Goal: Task Accomplishment & Management: Manage account settings

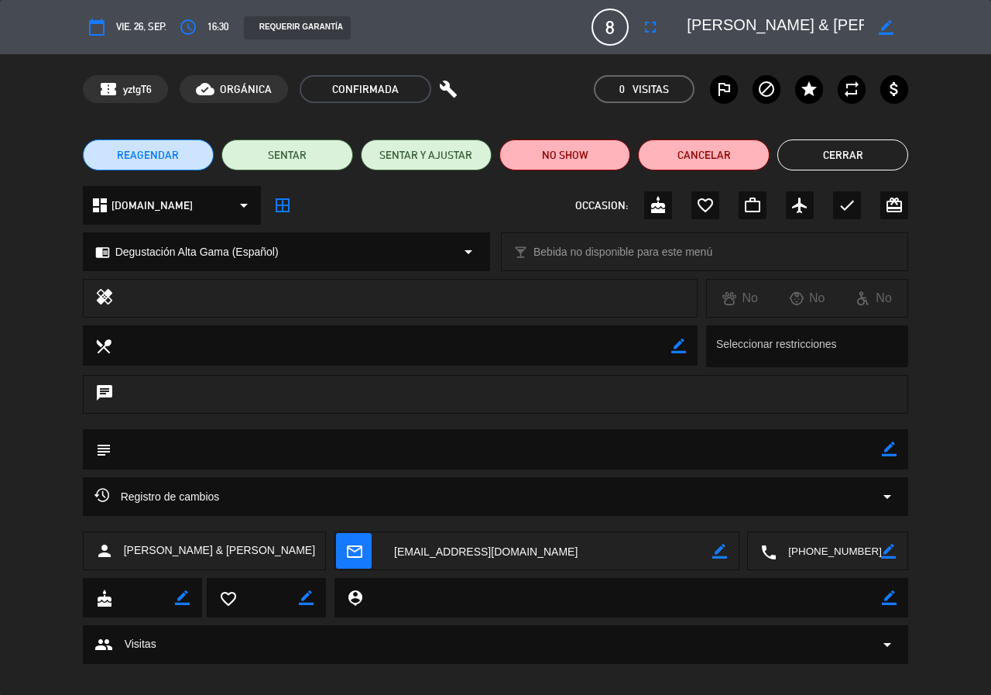
click at [827, 156] on button "Cerrar" at bounding box center [842, 154] width 131 height 31
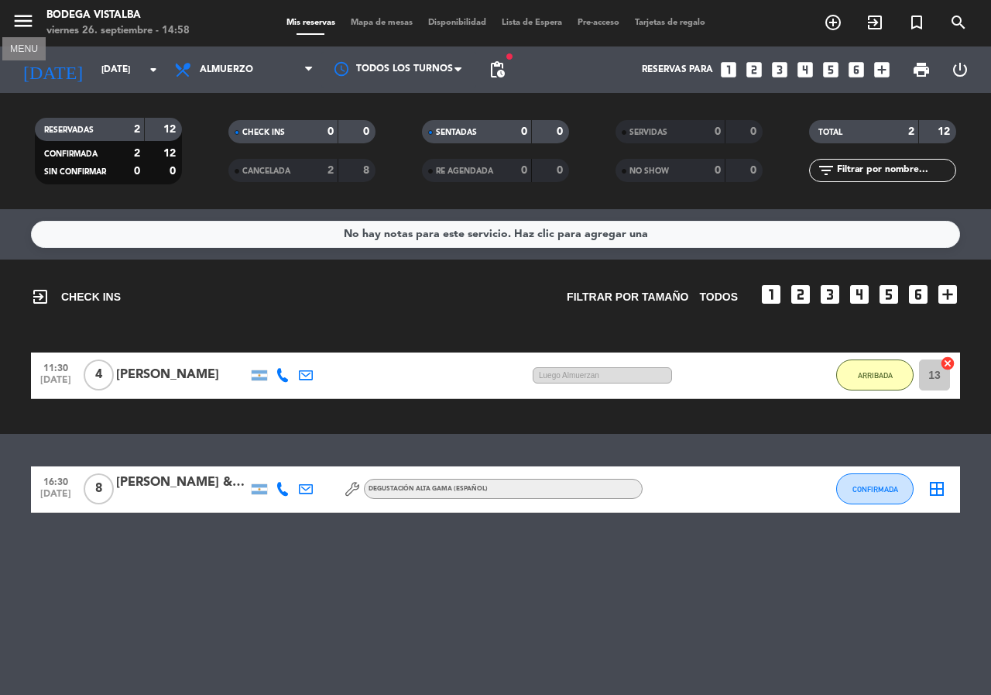
click at [22, 18] on icon "menu" at bounding box center [23, 20] width 23 height 23
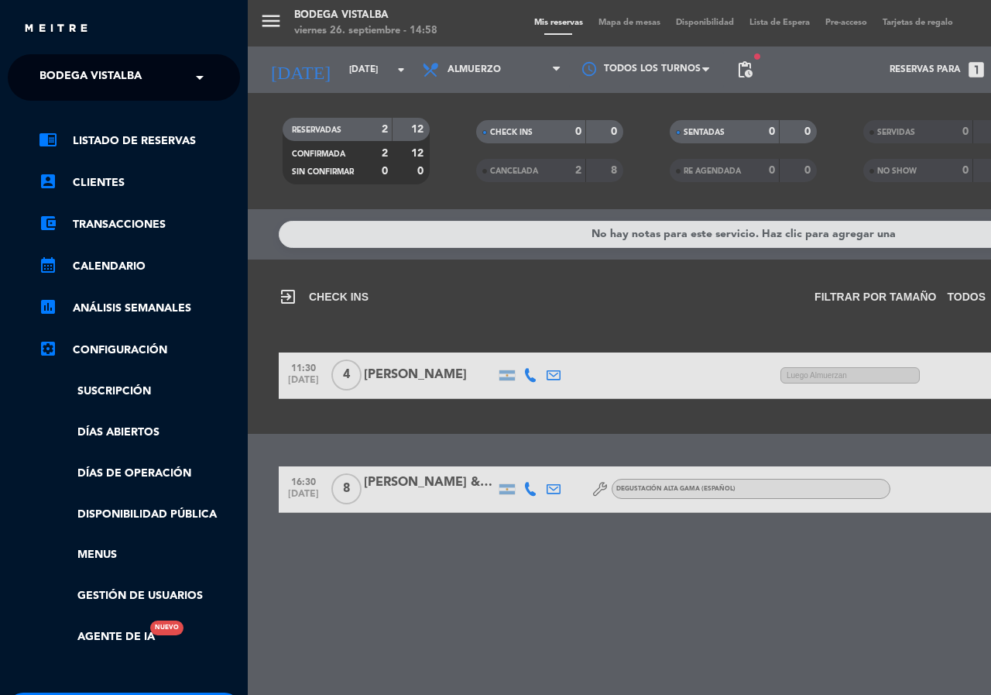
click at [22, 18] on div "close" at bounding box center [124, 23] width 248 height 46
click at [283, 70] on div "menu BODEGA VISTALBA viernes 26. septiembre - 14:58 Mis reservas Mapa de mesas …" at bounding box center [743, 347] width 991 height 695
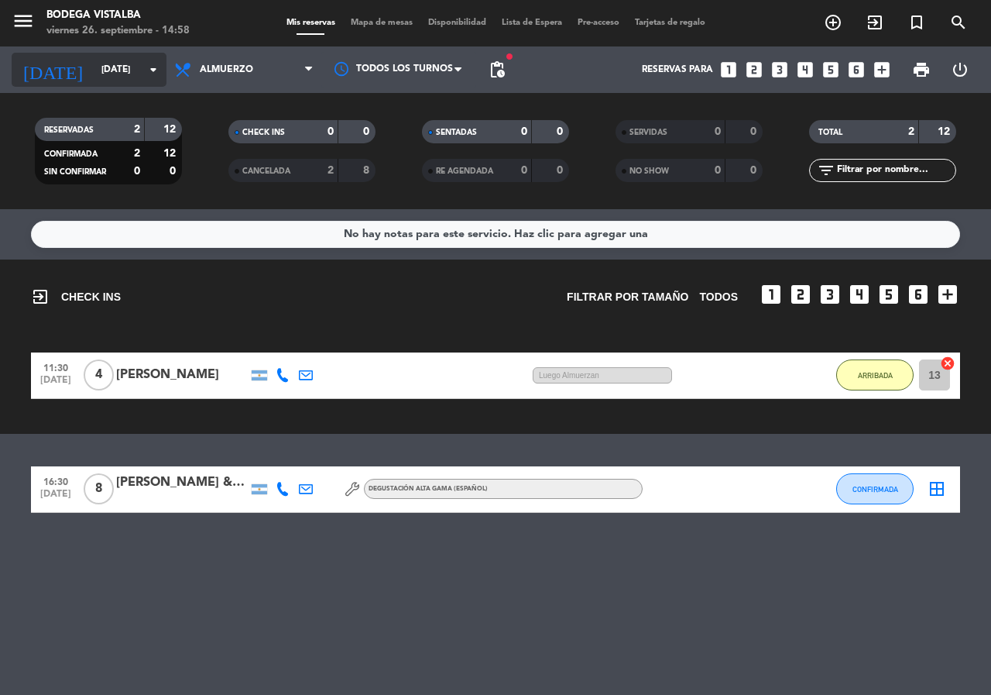
click at [94, 63] on input "[DATE]" at bounding box center [155, 70] width 123 height 26
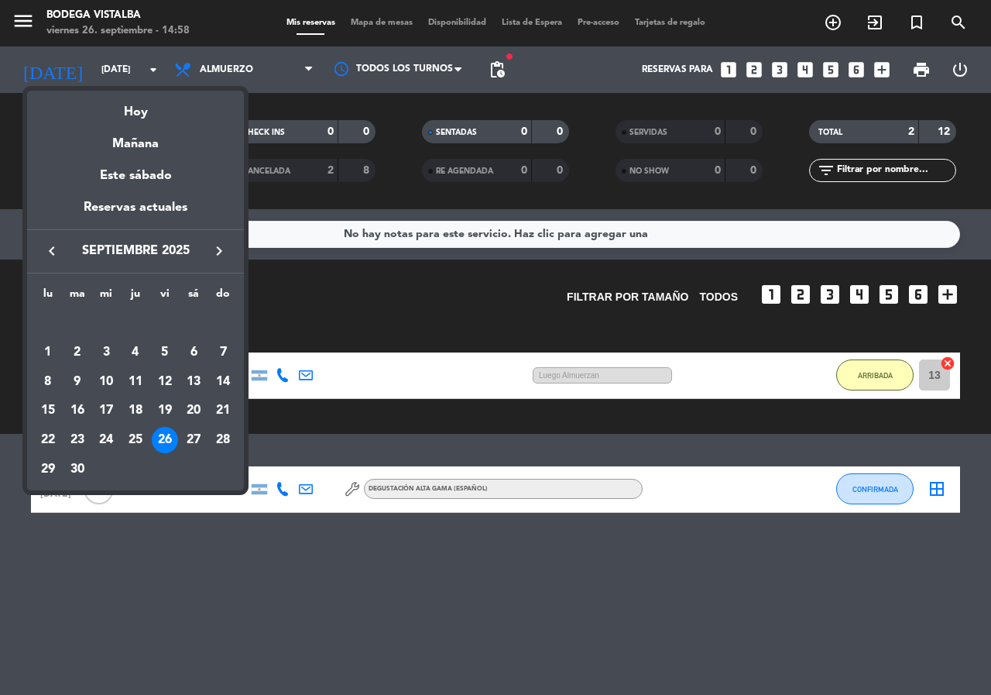
click at [36, 20] on div at bounding box center [495, 347] width 991 height 695
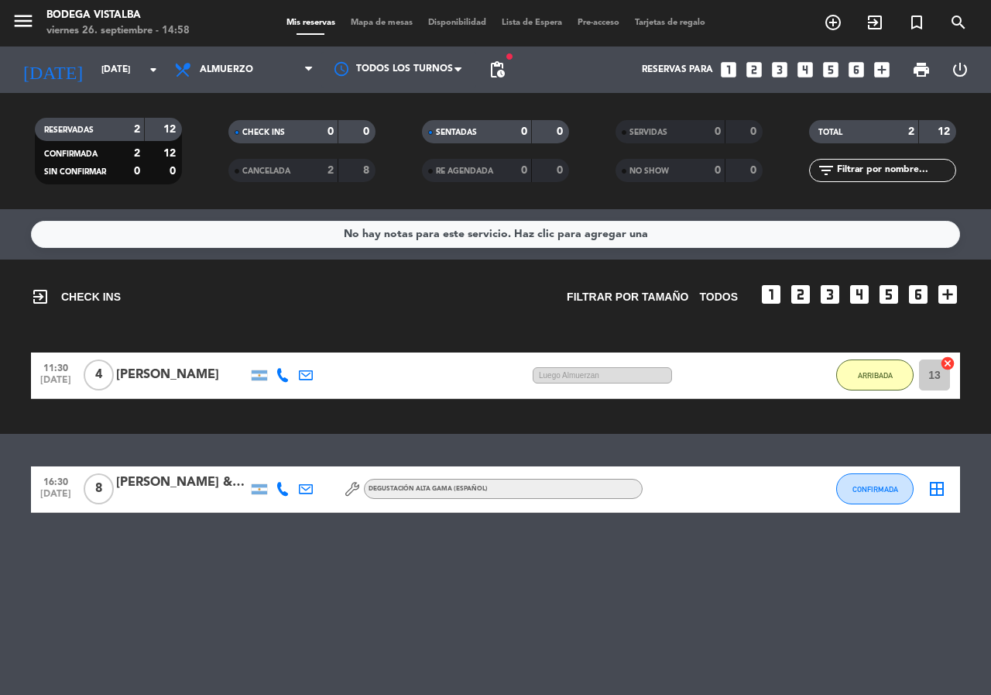
click at [36, 20] on span "menu" at bounding box center [29, 23] width 35 height 36
click at [26, 20] on icon "menu" at bounding box center [23, 20] width 23 height 23
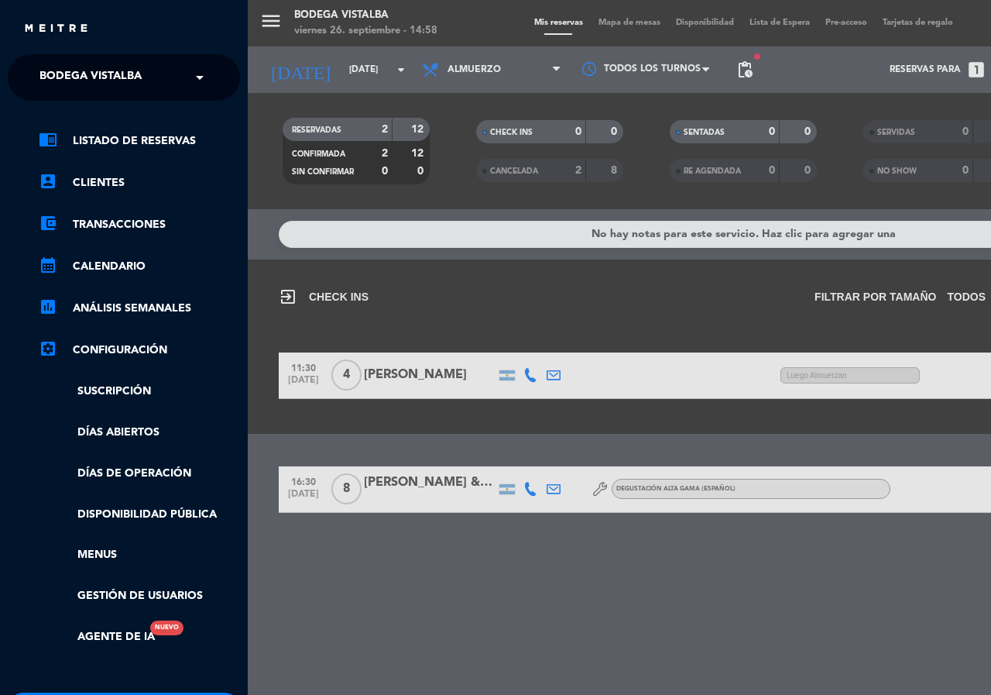
click at [98, 65] on span "BODEGA VISTALBA" at bounding box center [90, 77] width 102 height 33
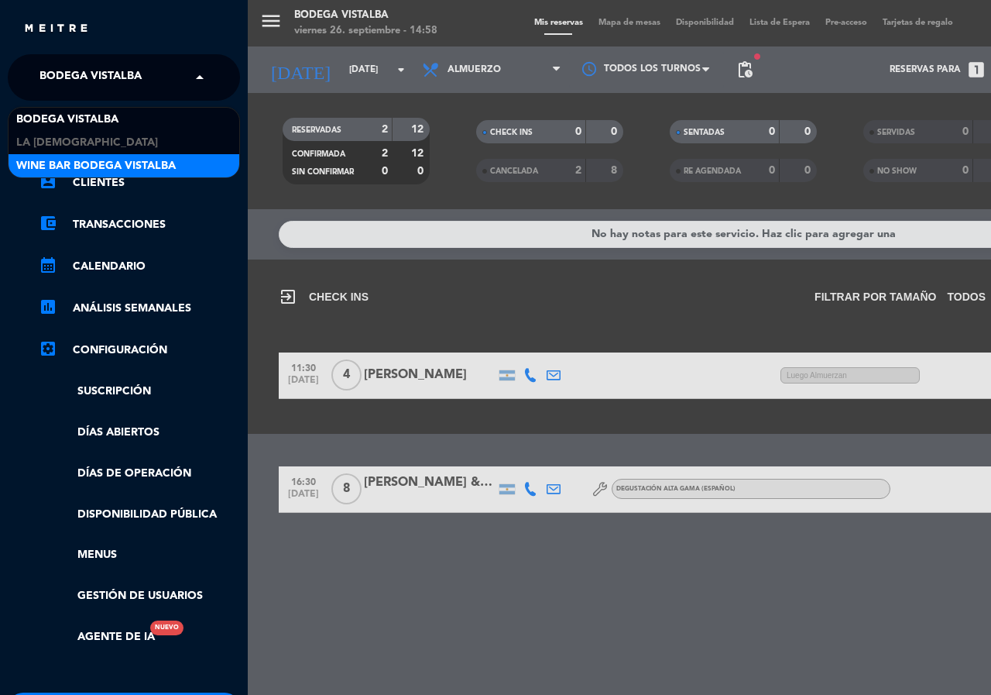
click at [124, 166] on span "Wine Bar Bodega Vistalba" at bounding box center [95, 166] width 159 height 18
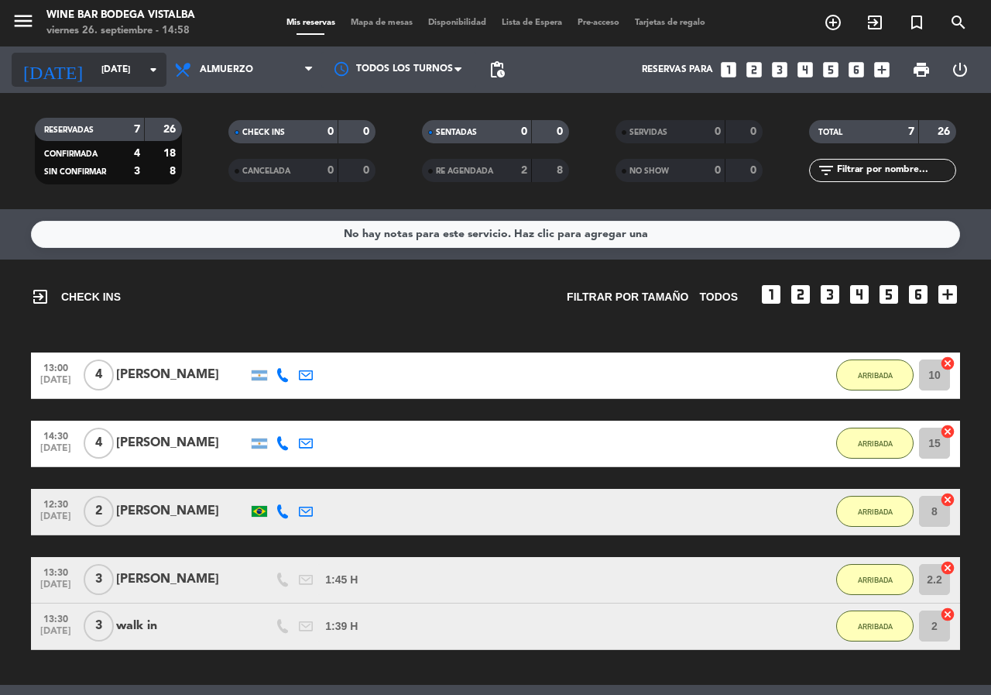
click at [99, 64] on input "[DATE]" at bounding box center [155, 70] width 123 height 26
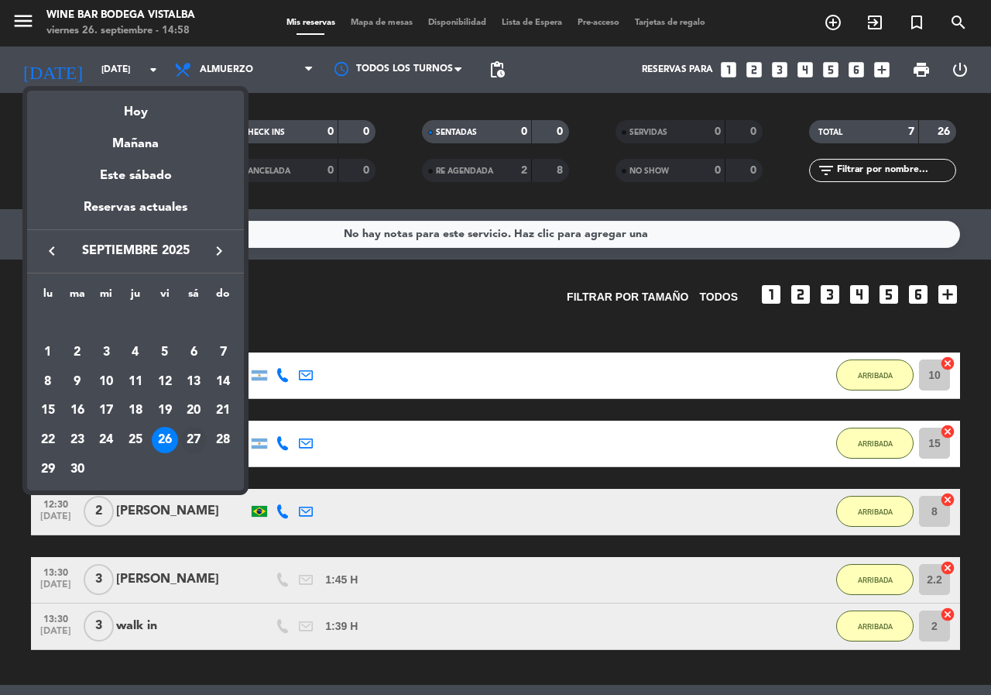
click at [201, 444] on div "27" at bounding box center [193, 440] width 26 height 26
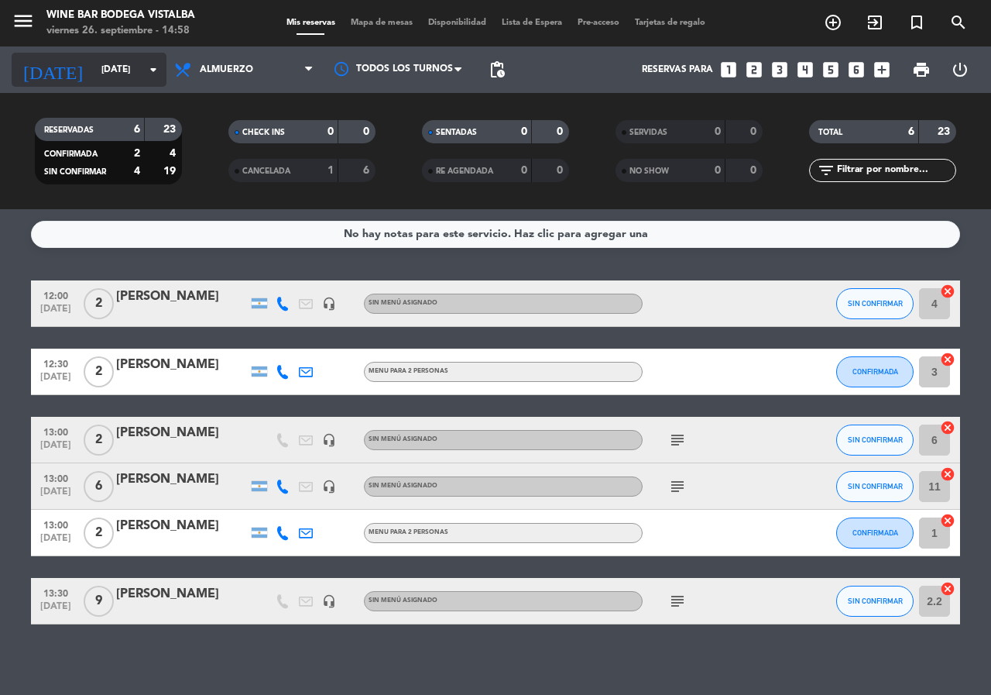
click at [132, 70] on input "[DATE]" at bounding box center [155, 70] width 123 height 26
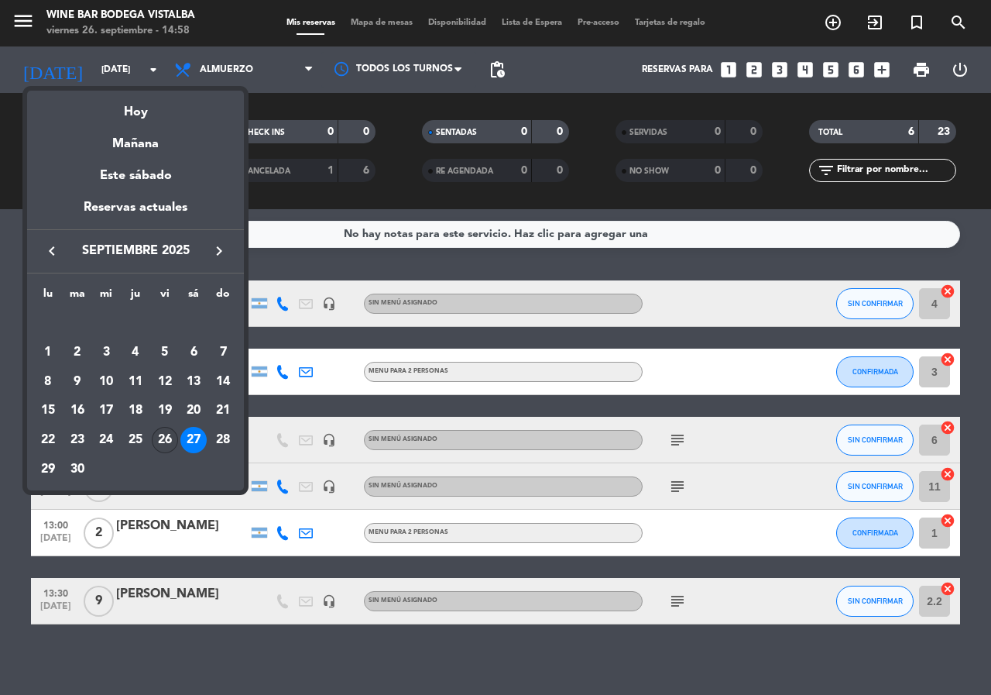
click at [160, 437] on div "26" at bounding box center [165, 440] width 26 height 26
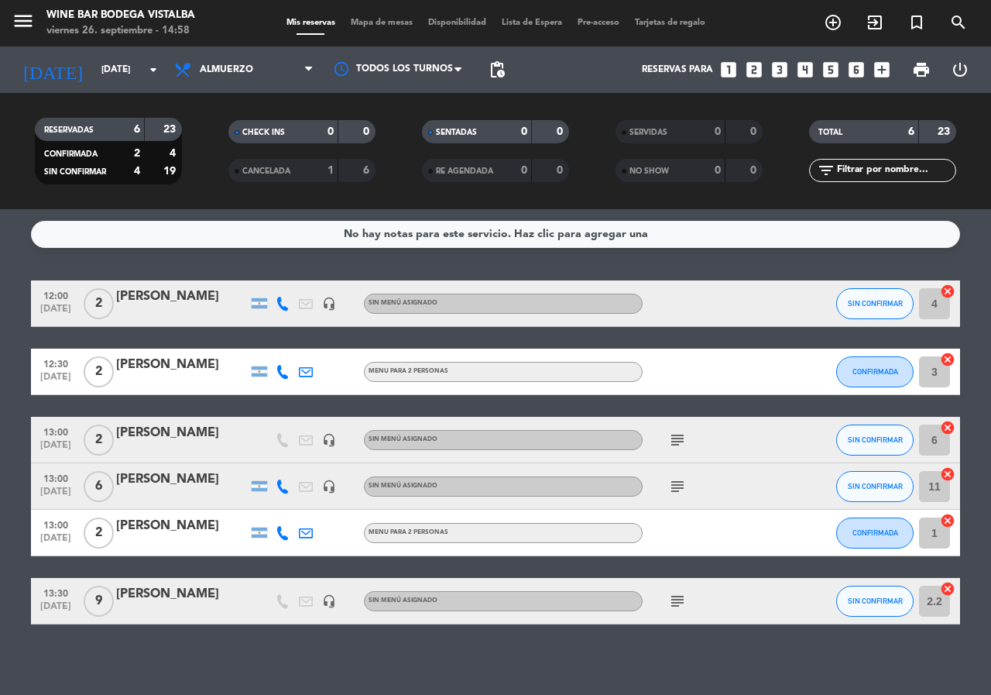
type input "[DATE]"
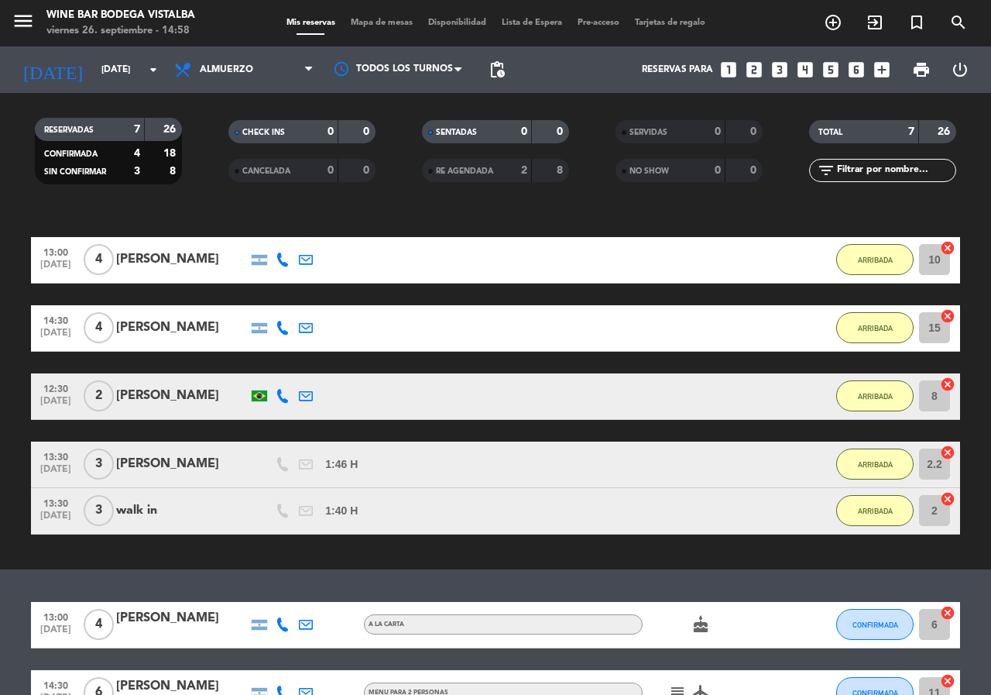
scroll to position [155, 0]
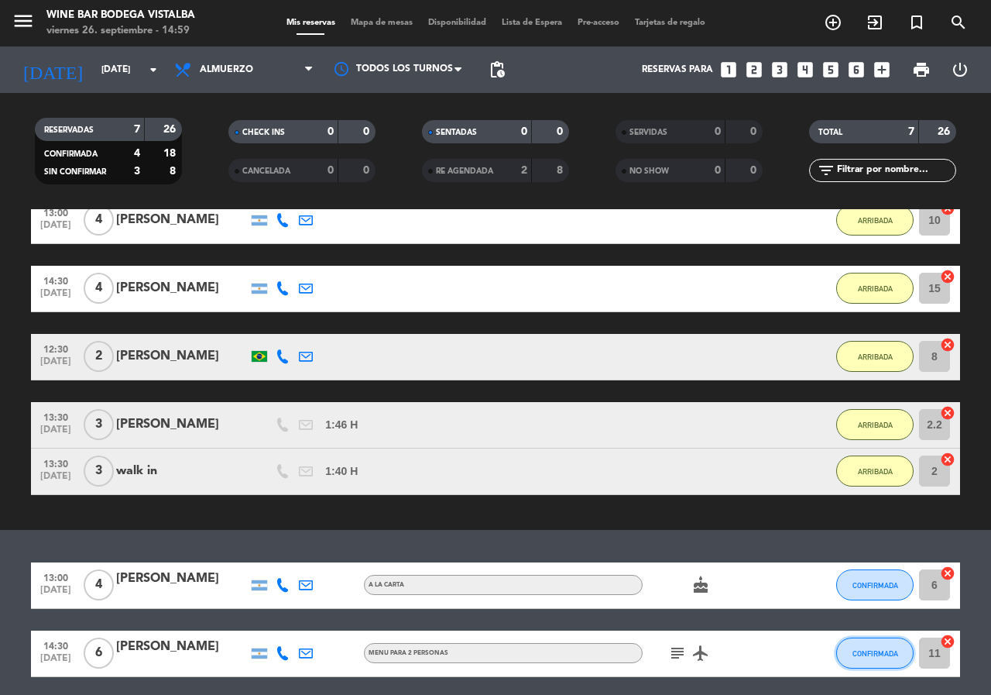
click at [867, 657] on button "CONFIRMADA" at bounding box center [874, 652] width 77 height 31
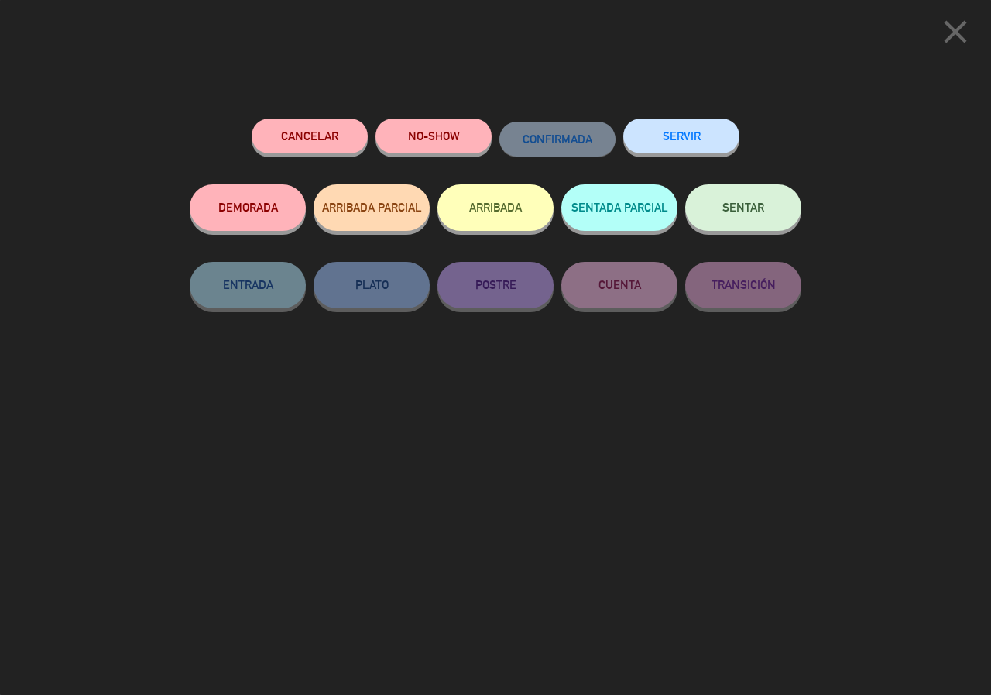
click at [496, 209] on button "ARRIBADA" at bounding box center [495, 207] width 116 height 46
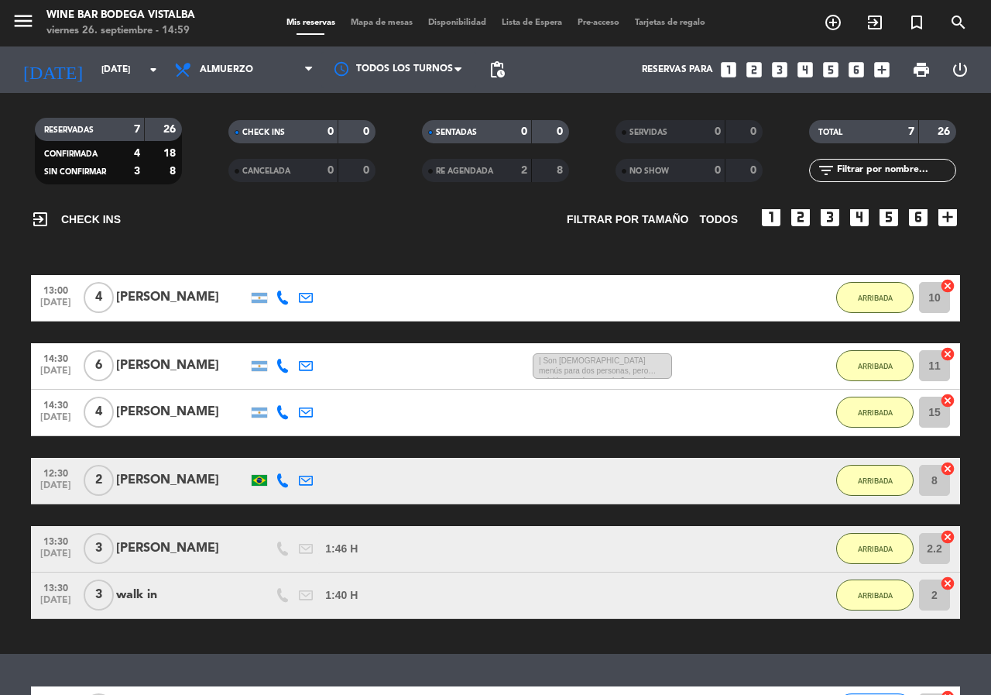
scroll to position [0, 0]
